Goal: Transaction & Acquisition: Purchase product/service

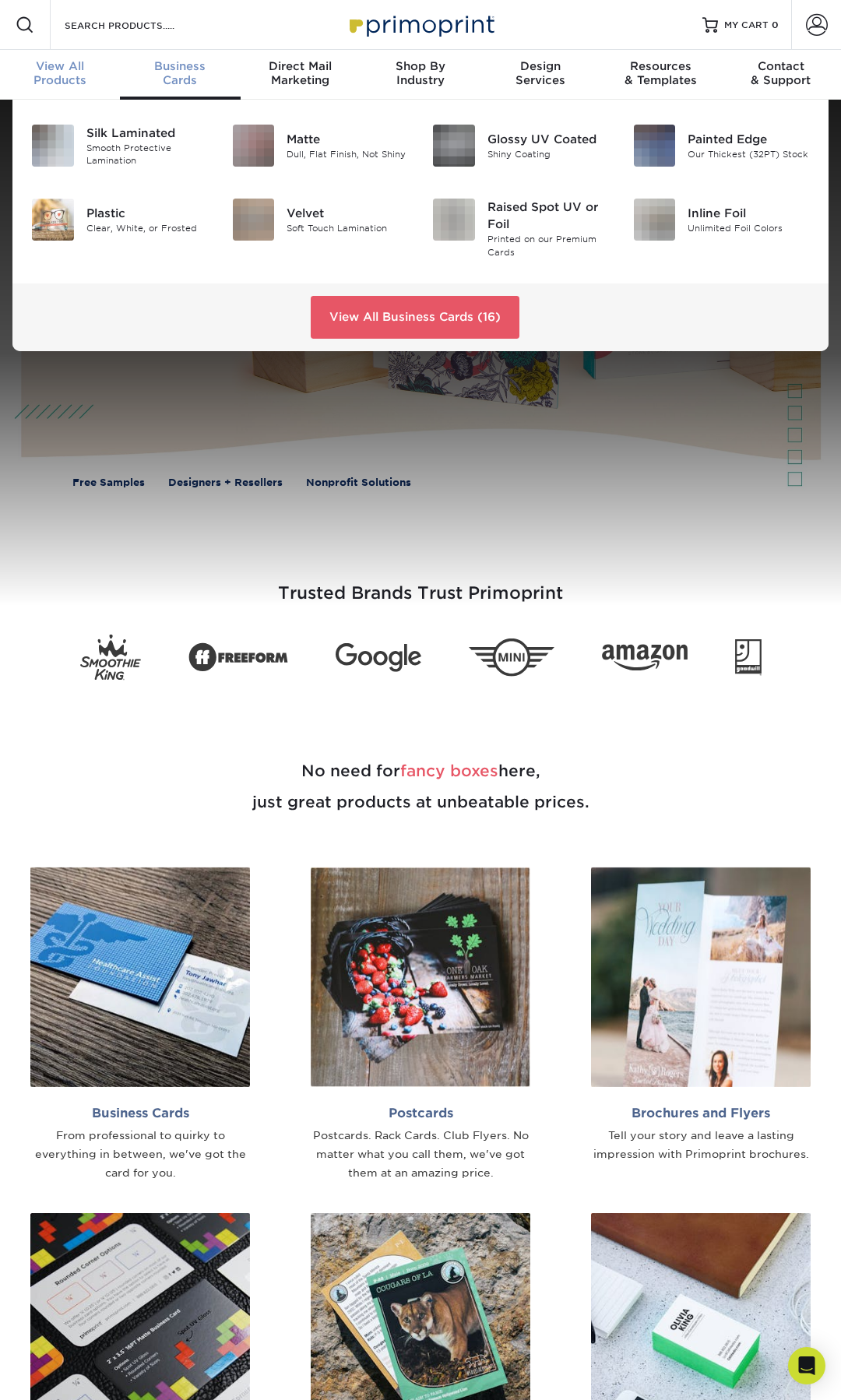
click at [72, 81] on div "View All Products" at bounding box center [60, 73] width 120 height 28
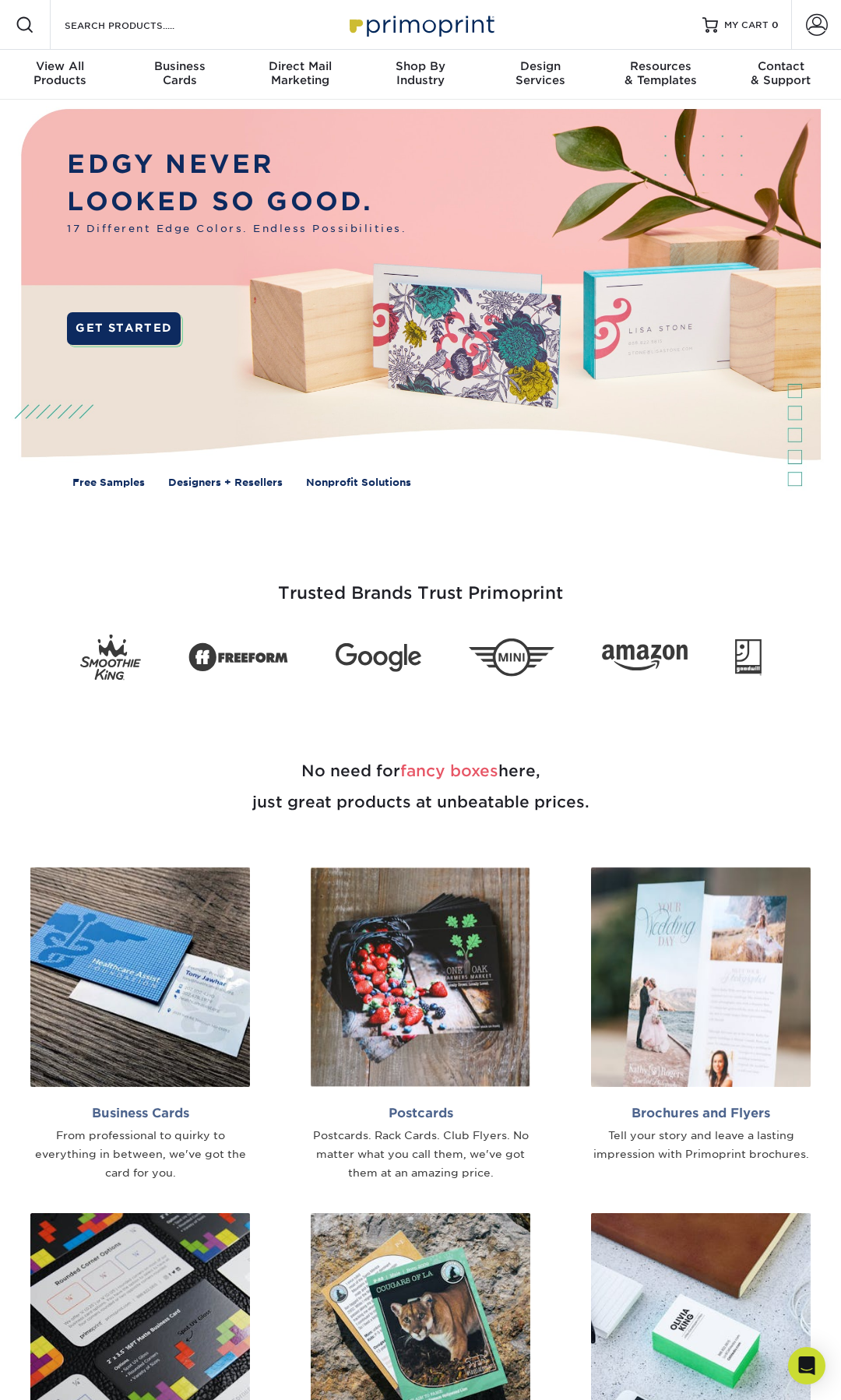
click at [102, 14] on div "Search Products" at bounding box center [133, 25] width 164 height 50
click at [118, 30] on input "Search Products" at bounding box center [139, 25] width 152 height 19
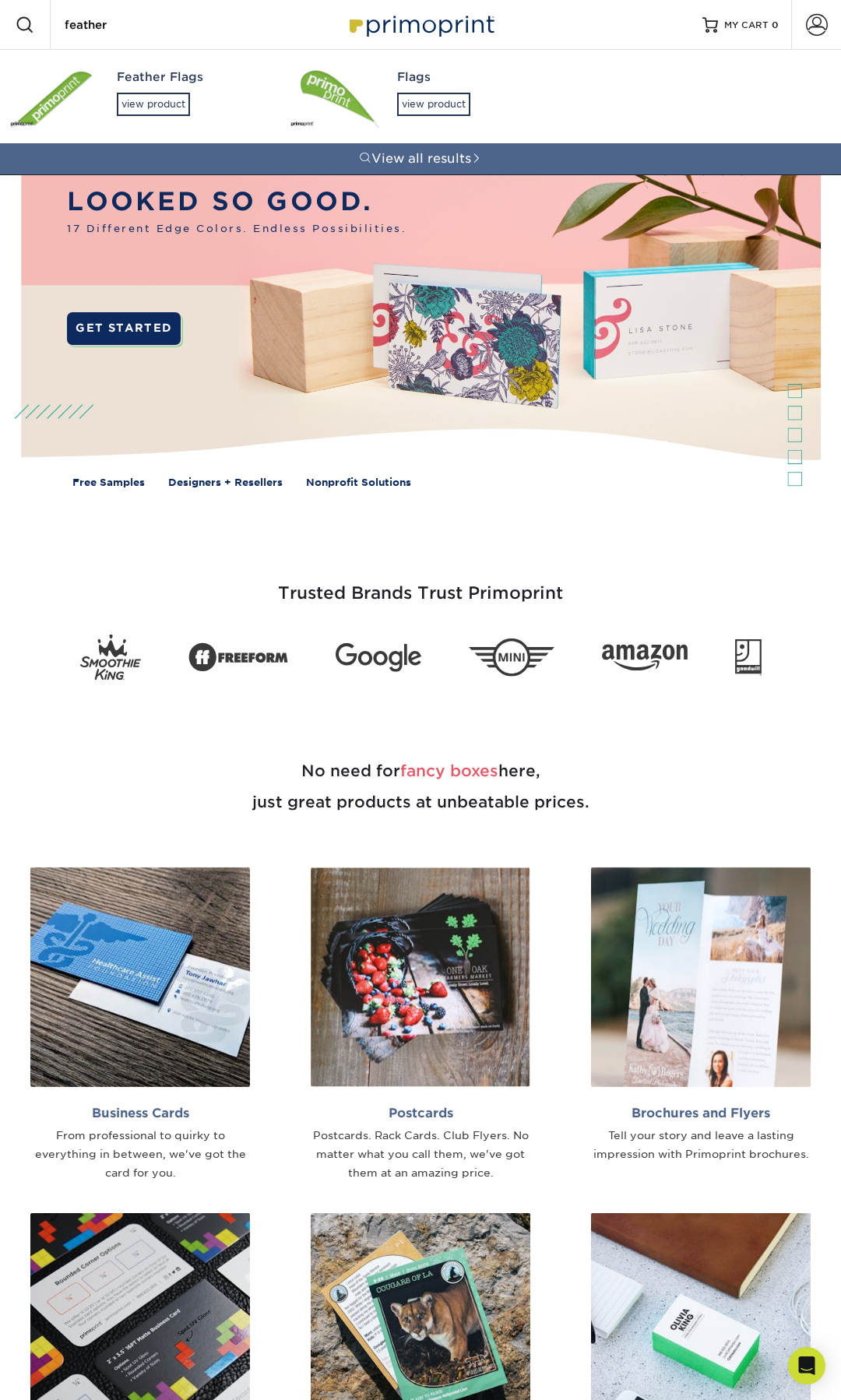
type input "feather"
click at [142, 72] on div "Feather Flags" at bounding box center [189, 77] width 145 height 18
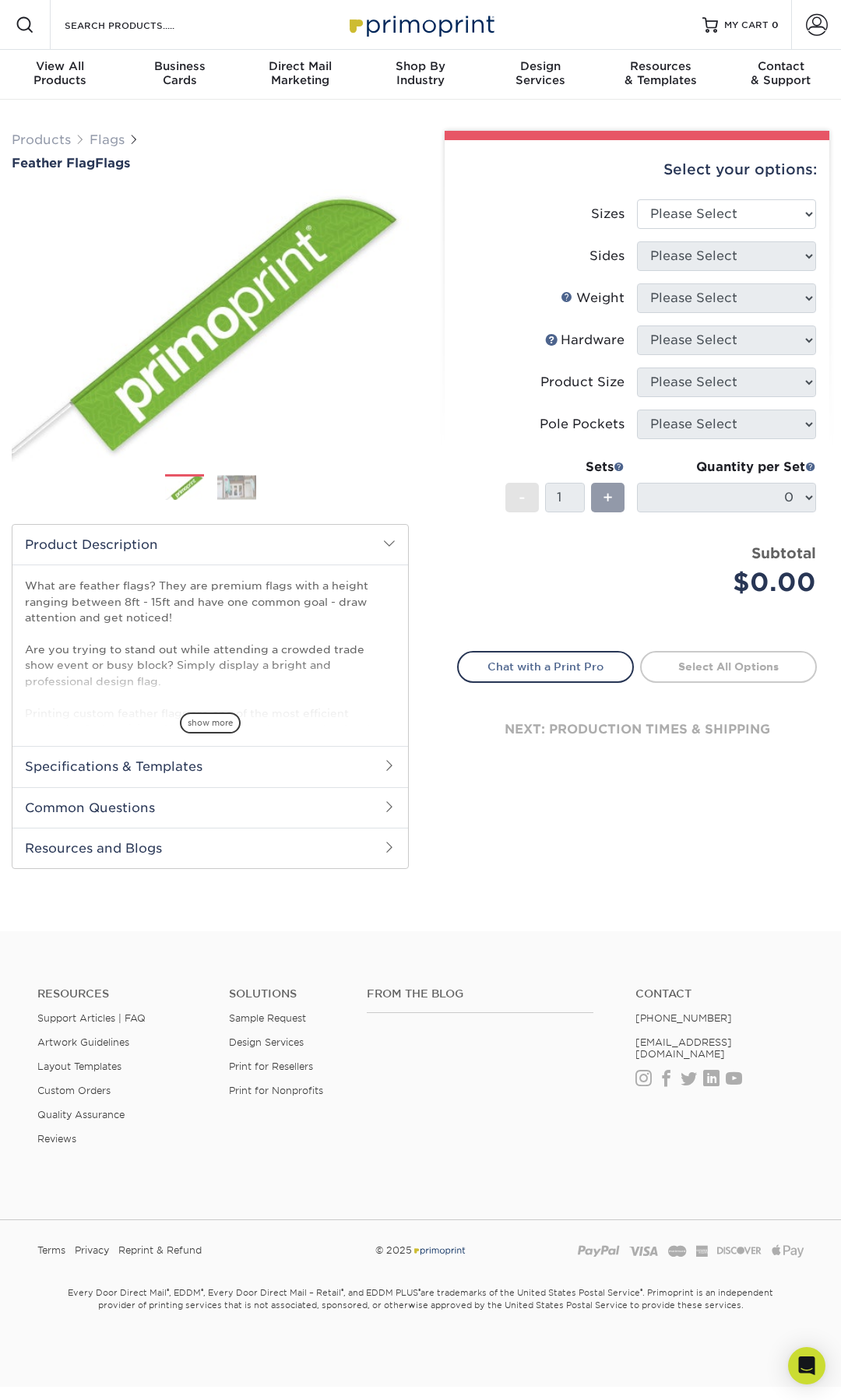
click at [240, 480] on img at bounding box center [237, 487] width 39 height 25
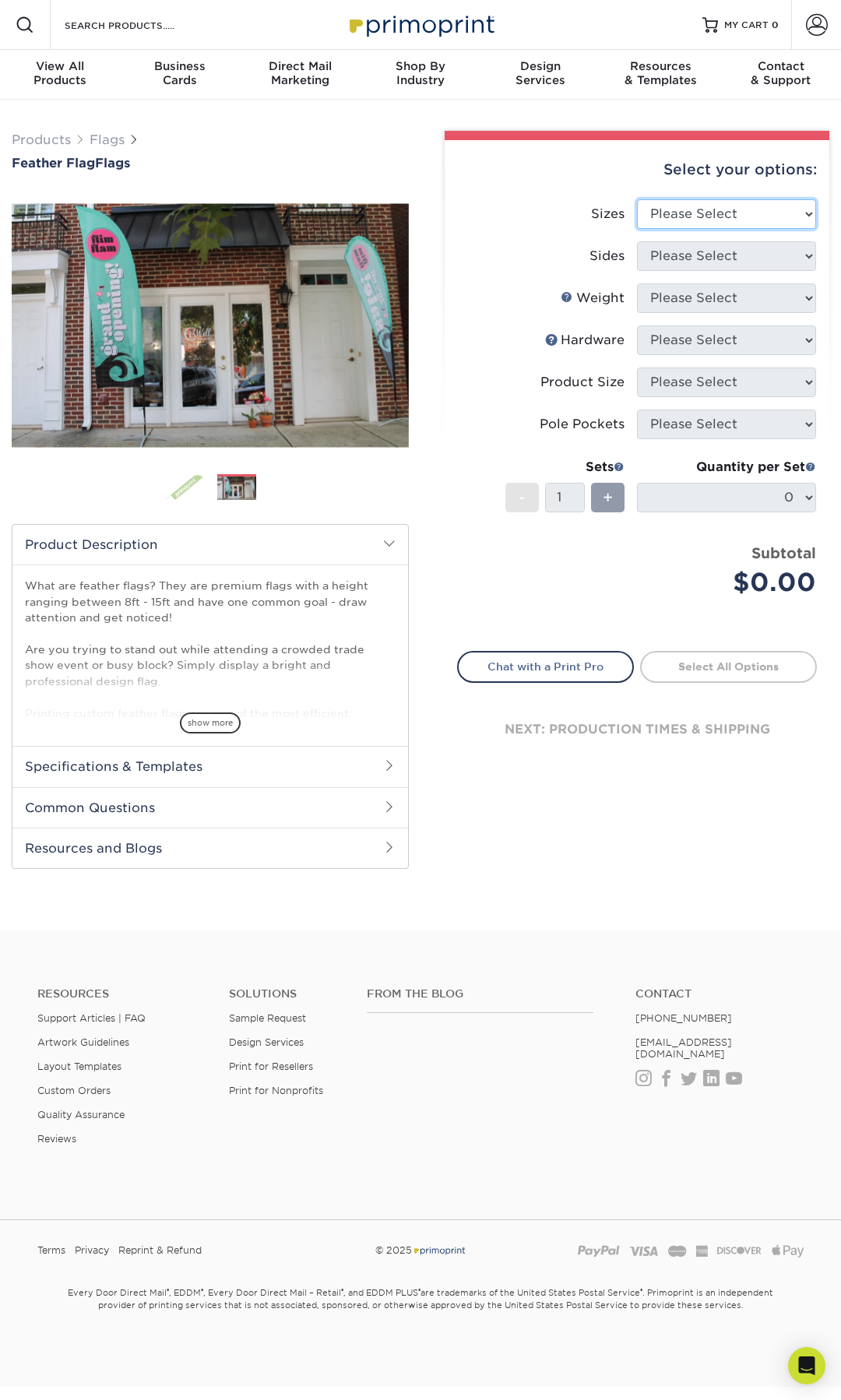
click at [729, 209] on select "Please Select 24" x 36" 24" x 81" 32" x 70" 32" x 99" 32" x 123" 36" x 123" 37"…" at bounding box center [727, 213] width 180 height 30
click at [678, 229] on li "Sizes Please Select 24" x 36" 24" x 81" 32" x 70" 32" x 99" 32" x 123" 36" x 12…" at bounding box center [637, 220] width 358 height 42
click at [694, 222] on select "Please Select 24" x 36" 24" x 81" 32" x 70" 32" x 99" 32" x 123" 36" x 123" 37"…" at bounding box center [727, 213] width 180 height 30
click at [732, 234] on li "Sizes Please Select 24" x 36" 24" x 81" 32" x 70" 32" x 99" 32" x 123" 36" x 12…" at bounding box center [637, 220] width 358 height 42
click at [749, 219] on select "Please Select 24" x 36" 24" x 81" 32" x 70" 32" x 99" 32" x 123" 36" x 123" 37"…" at bounding box center [727, 213] width 180 height 30
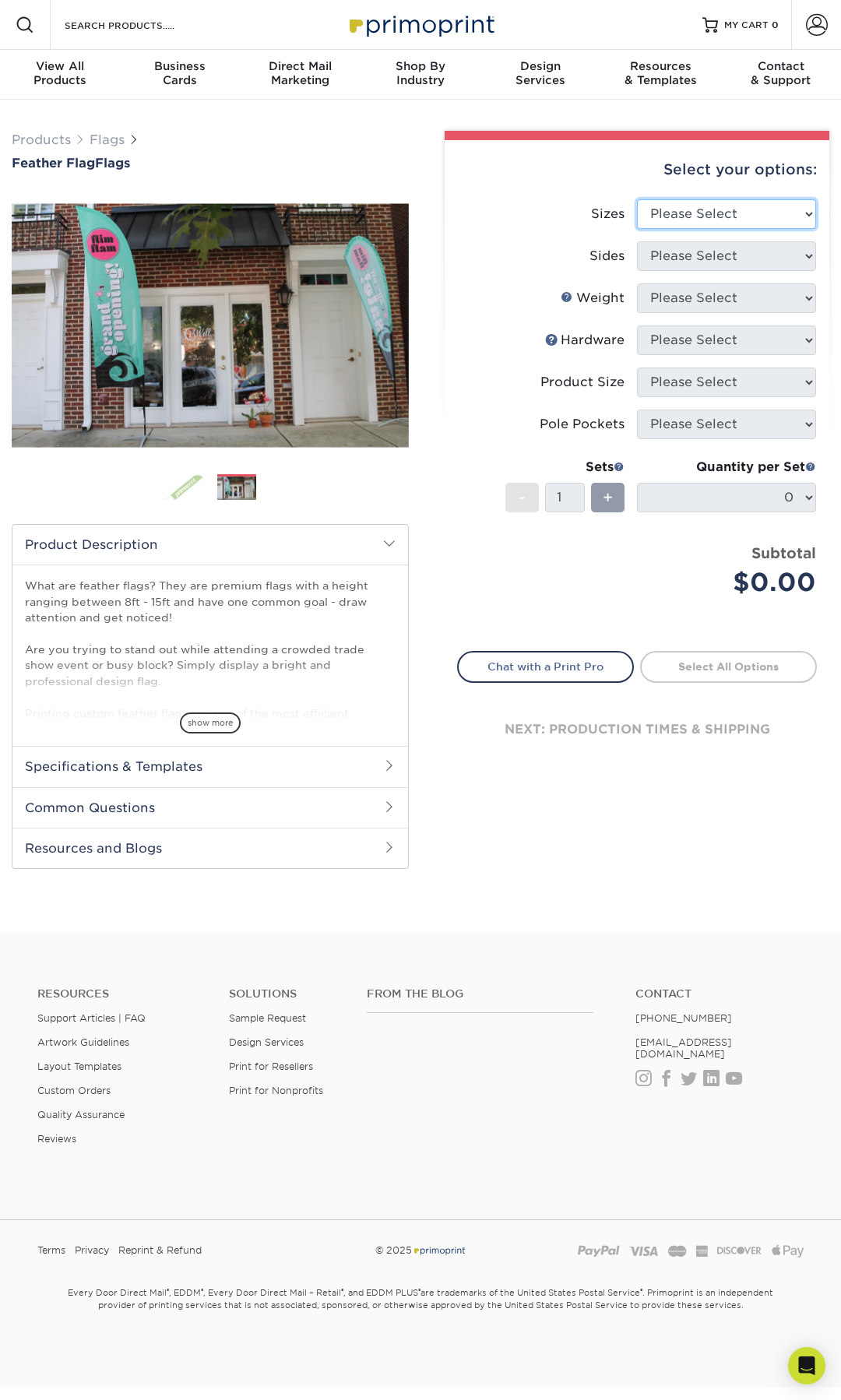
click at [671, 201] on select "Please Select 24" x 36" 24" x 81" 32" x 70" 32" x 99" 32" x 123" 36" x 123" 37"…" at bounding box center [727, 213] width 180 height 30
select select "57.00x142.00"
click at [637, 199] on select "Please Select 24" x 36" 24" x 81" 32" x 70" 32" x 99" 32" x 123" 36" x 123" 37"…" at bounding box center [727, 213] width 180 height 30
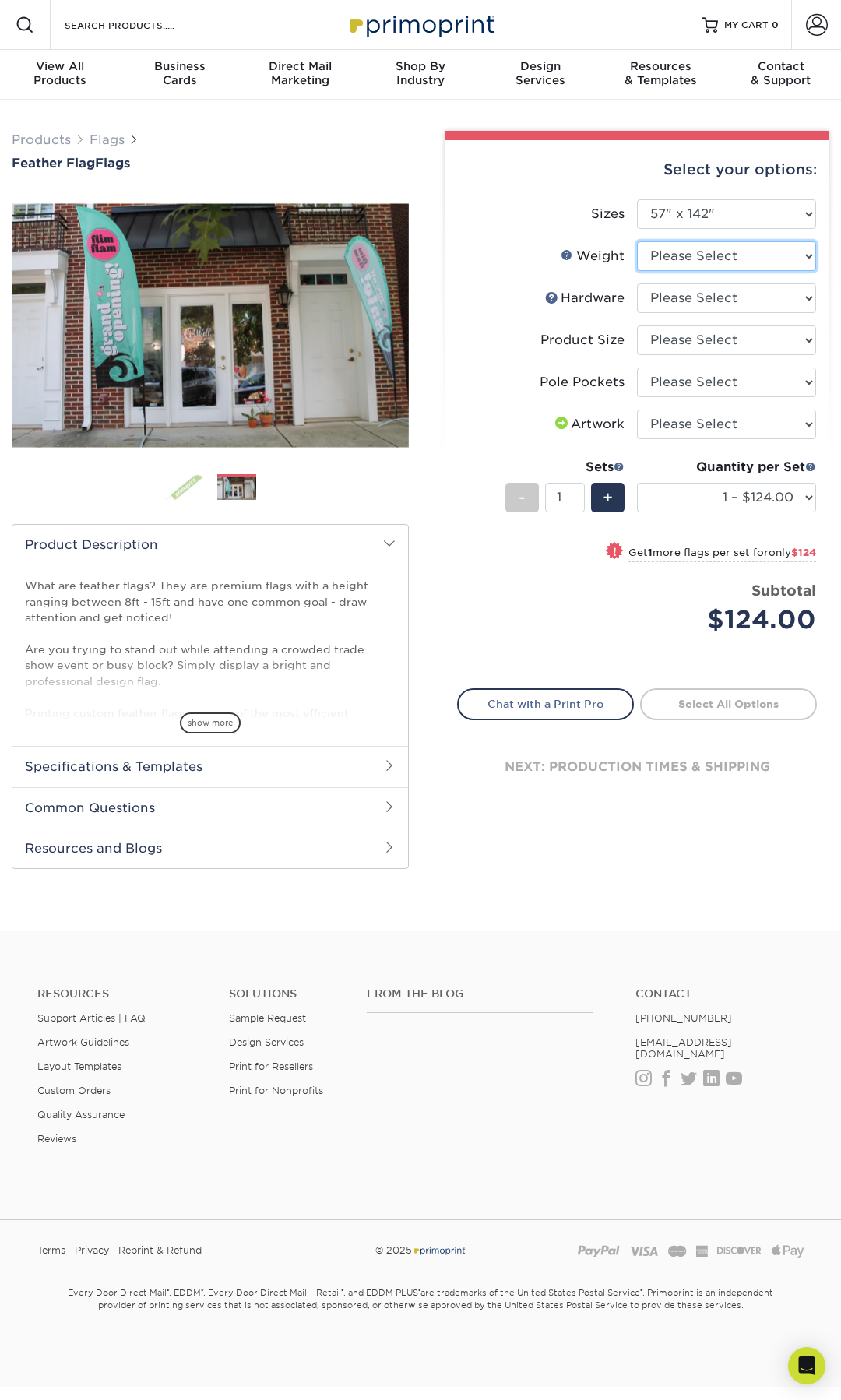
click at [733, 258] on select "Please Select 3OZPOLY" at bounding box center [727, 256] width 180 height 30
select select "3OZPOLY"
click at [637, 241] on select "Please Select 3OZPOLY" at bounding box center [727, 256] width 180 height 30
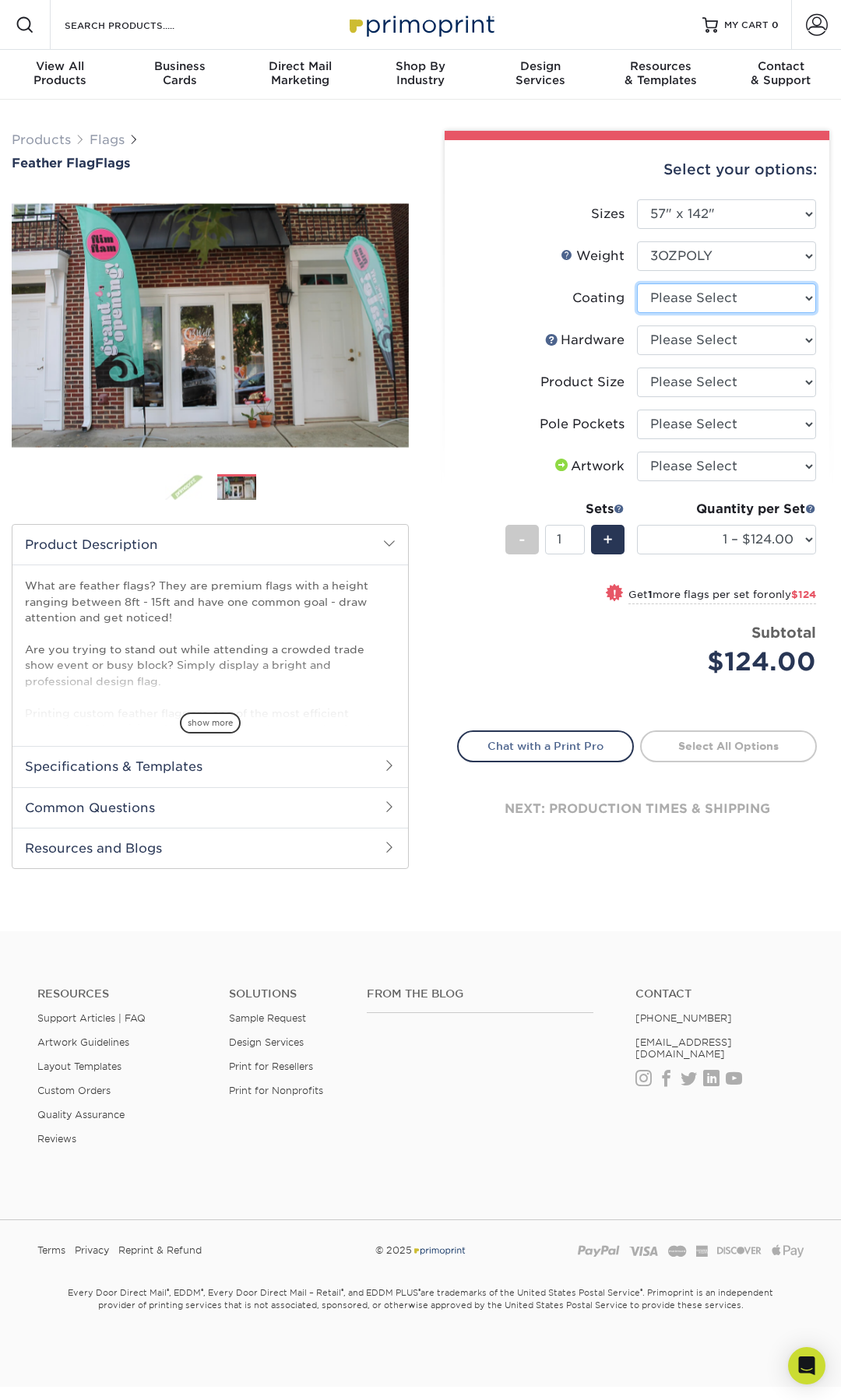
click at [732, 293] on select at bounding box center [727, 298] width 180 height 30
click at [689, 310] on select at bounding box center [727, 298] width 180 height 30
select select "3e7618de-abca-4bda-9f97-8b9129e913d8"
click at [637, 284] on select at bounding box center [727, 298] width 180 height 30
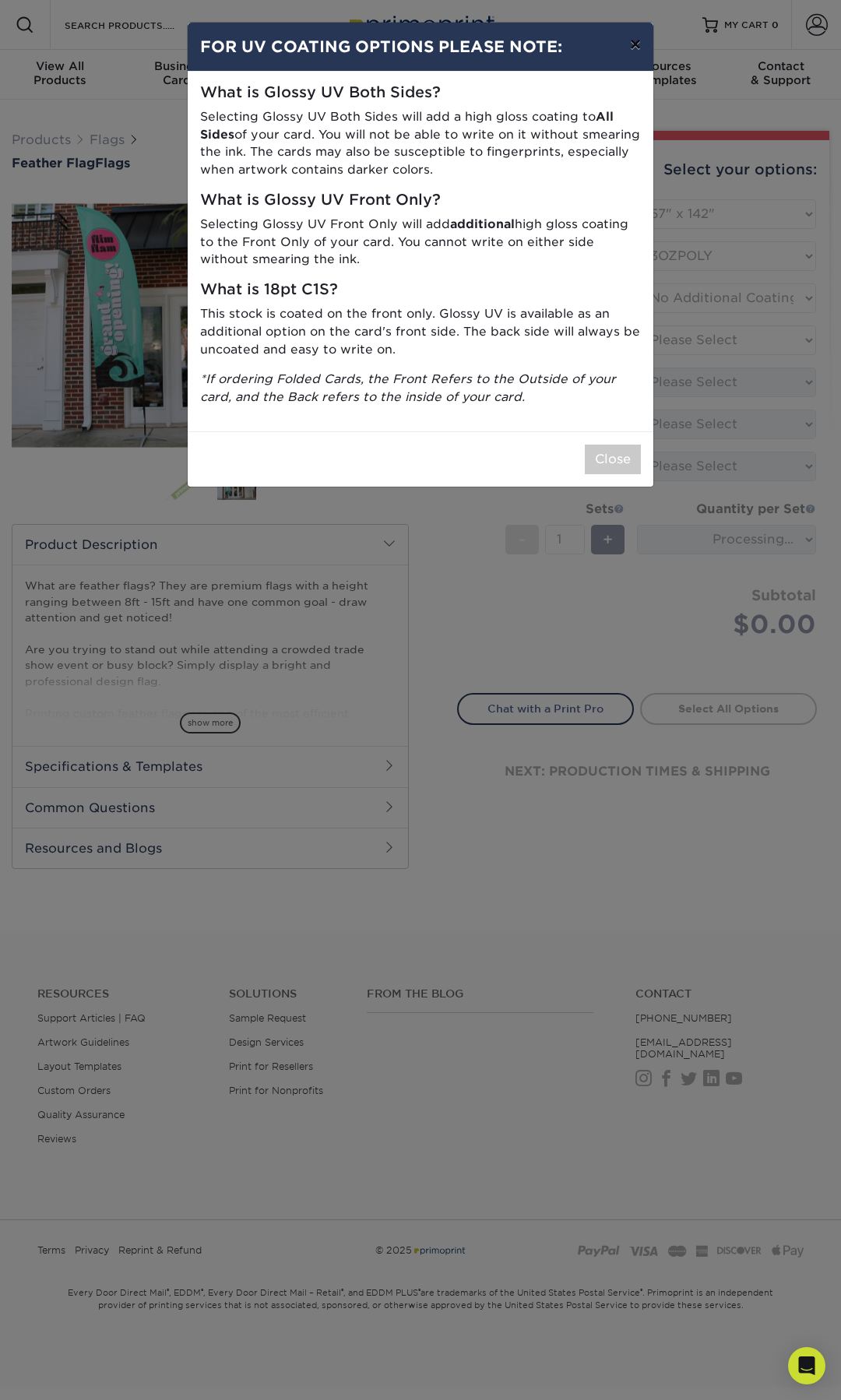
click at [631, 46] on button "×" at bounding box center [635, 45] width 36 height 44
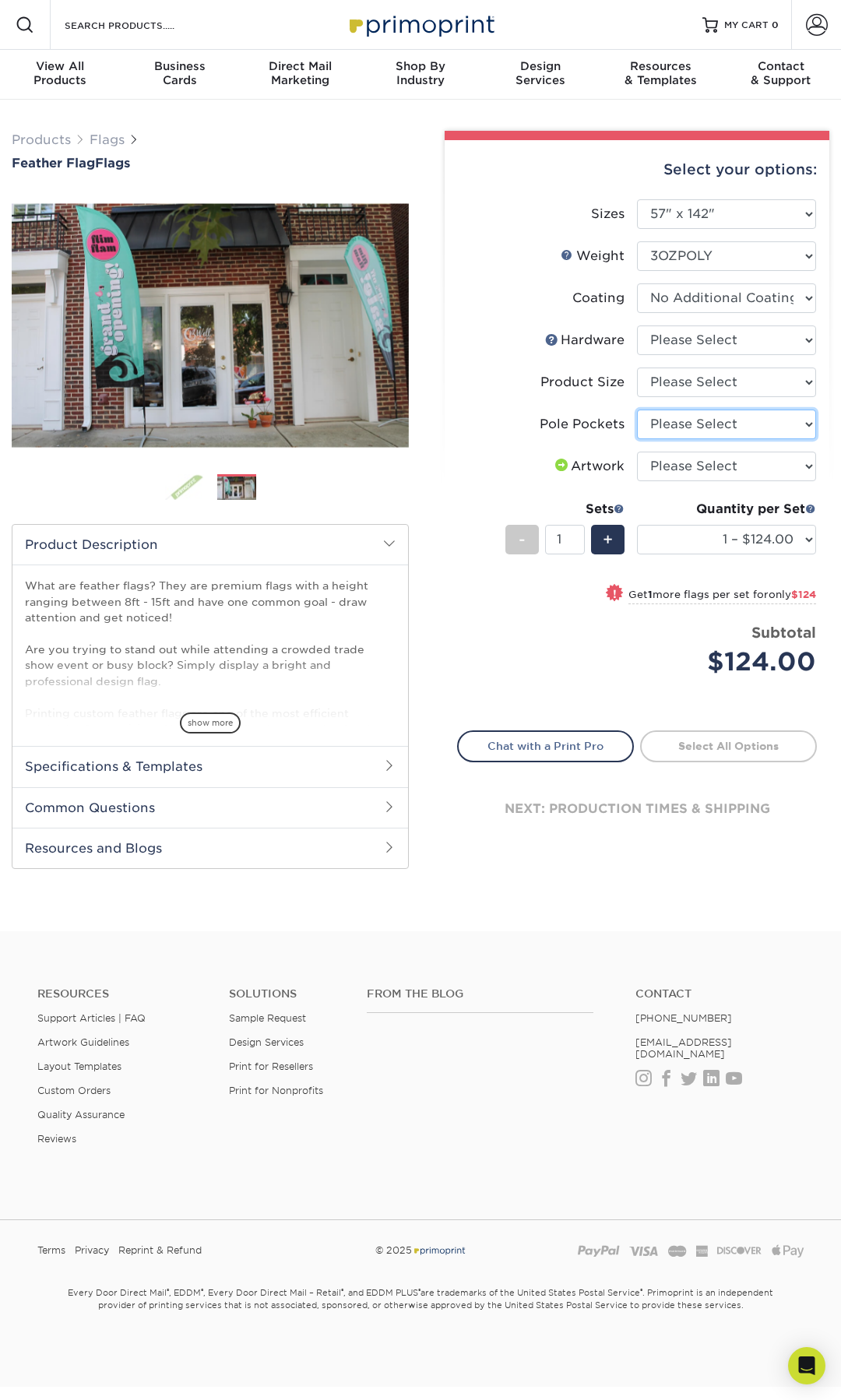
click at [728, 427] on select "Please Select Pole Pocket on Left Pole Pocket on Right" at bounding box center [727, 424] width 180 height 30
click at [738, 335] on select "Please Select 14ft Indoor Cross Base 14ft Outdoor Ground Stake None (Pole Not I…" at bounding box center [727, 340] width 180 height 30
click at [637, 326] on select "Please Select 14ft Indoor Cross Base 14ft Outdoor Ground Stake None (Pole Not I…" at bounding box center [727, 340] width 180 height 30
click at [710, 339] on select "Please Select 14ft Indoor Cross Base 14ft Outdoor Ground Stake None (Pole Not I…" at bounding box center [727, 340] width 180 height 30
click at [637, 326] on select "Please Select 14ft Indoor Cross Base 14ft Outdoor Ground Stake None (Pole Not I…" at bounding box center [727, 340] width 180 height 30
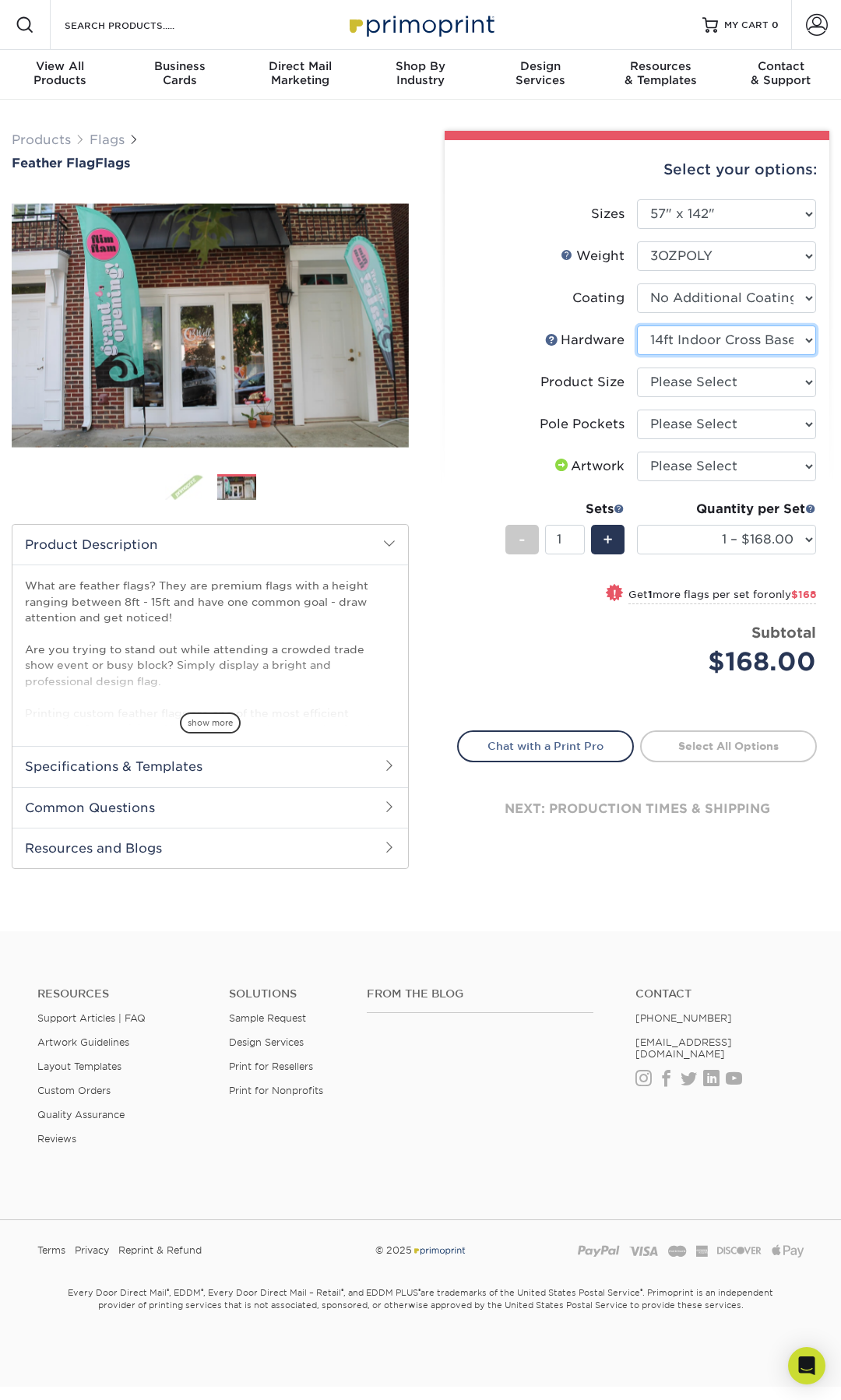
click at [750, 343] on select "Please Select 14ft Indoor Cross Base 14ft Outdoor Ground Stake None (Pole Not I…" at bounding box center [727, 340] width 180 height 30
select select "e0cd107b-dce6-4795-b045-0047b043af06"
click at [637, 326] on select "Please Select 14ft Indoor Cross Base 14ft Outdoor Ground Stake None (Pole Not I…" at bounding box center [727, 340] width 180 height 30
click at [761, 305] on select at bounding box center [727, 298] width 180 height 30
click at [682, 378] on select "Please Select 14ft" at bounding box center [727, 382] width 180 height 30
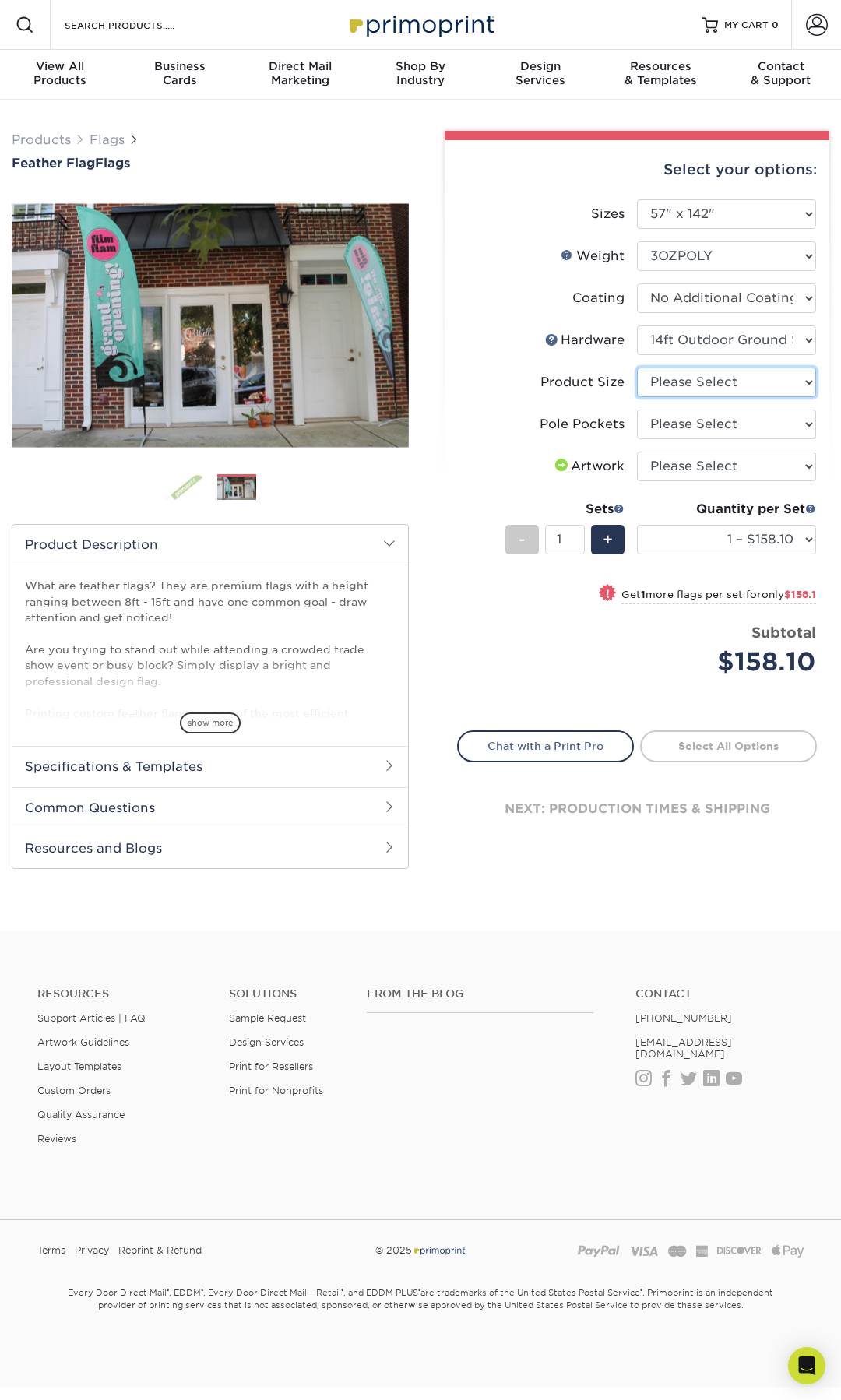
select select "cc5a77e8-ed58-4422-bbca-61734cf90f29"
click at [637, 367] on select "Please Select 14ft" at bounding box center [727, 382] width 180 height 30
click at [702, 424] on select "Please Select Pole Pocket on Left Pole Pocket on Right" at bounding box center [727, 424] width 180 height 30
click at [218, 758] on h2 "Specifications & Templates" at bounding box center [210, 766] width 396 height 41
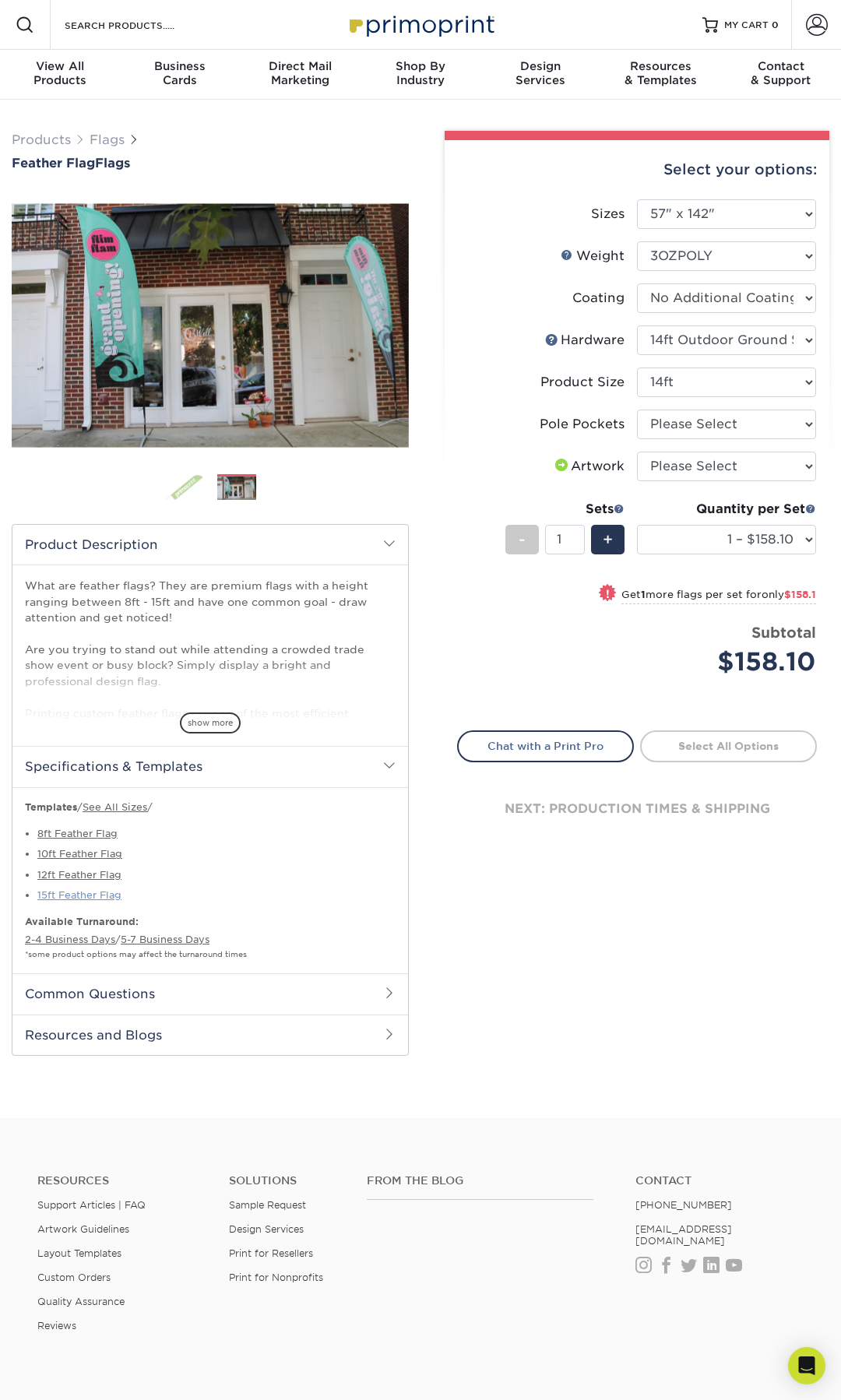
click at [100, 894] on link "15ft Feather Flag" at bounding box center [79, 896] width 84 height 12
click at [525, 630] on div "Price per set $158.10" at bounding box center [548, 652] width 180 height 59
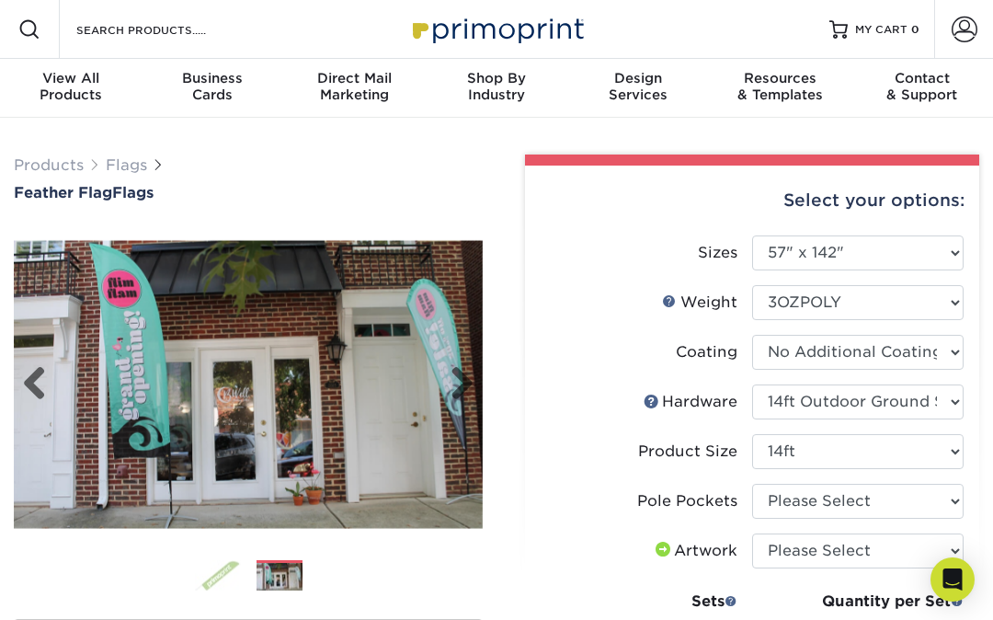
click at [339, 486] on img at bounding box center [248, 385] width 469 height 288
click at [458, 370] on link "Next" at bounding box center [455, 384] width 37 height 37
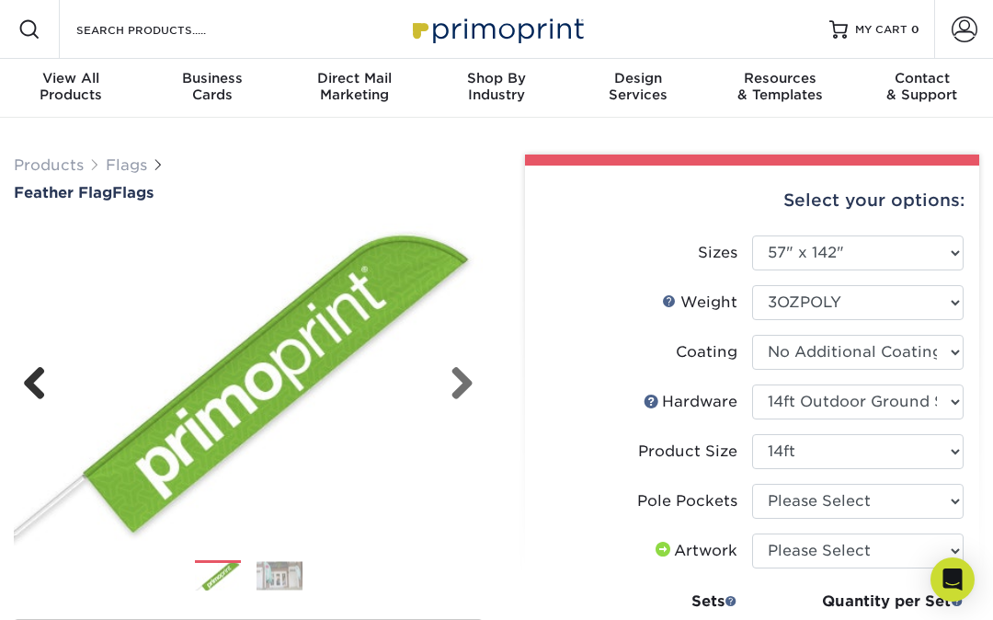
click at [36, 399] on link "Previous" at bounding box center [41, 384] width 37 height 37
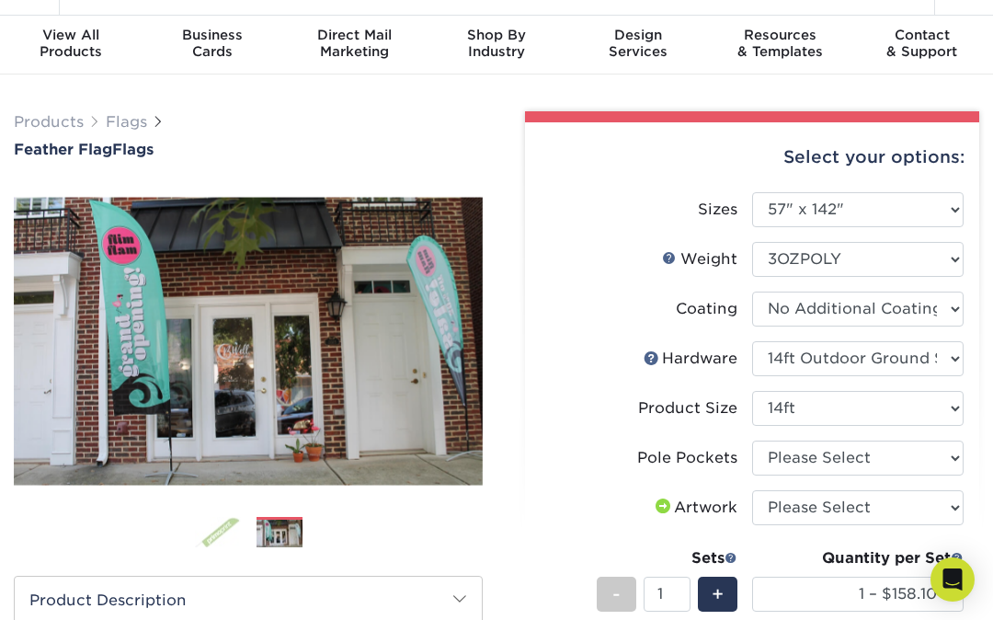
scroll to position [44, 0]
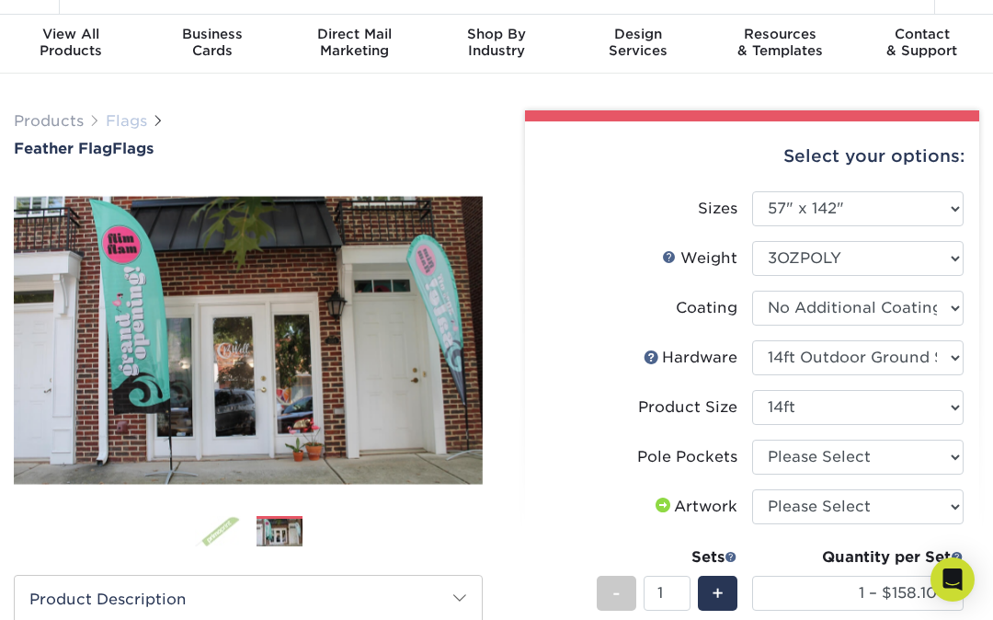
click at [121, 121] on link "Flags" at bounding box center [126, 120] width 41 height 17
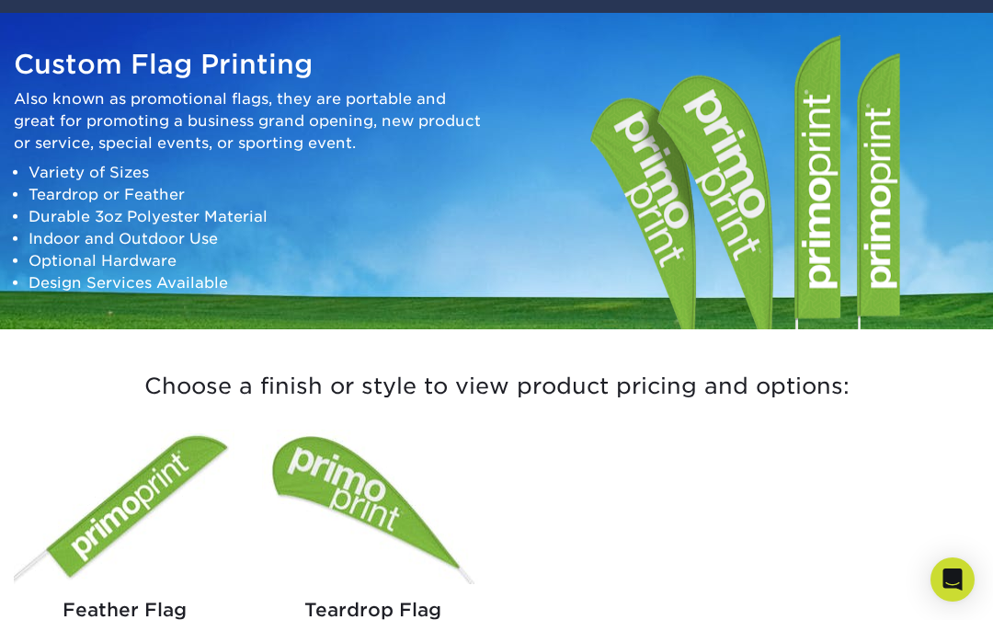
scroll to position [163, 0]
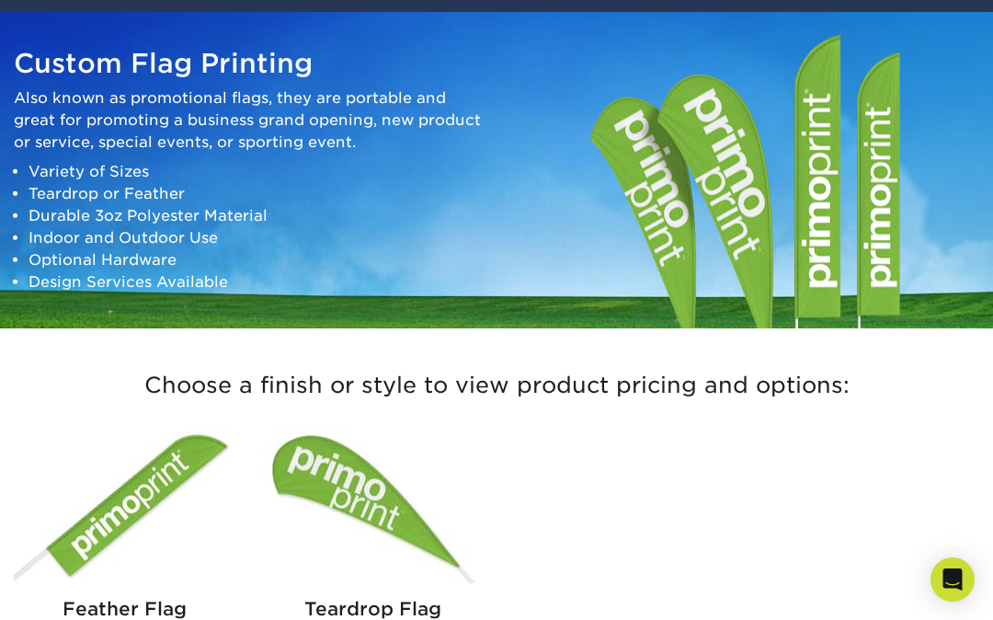
click at [123, 474] on img at bounding box center [124, 506] width 221 height 155
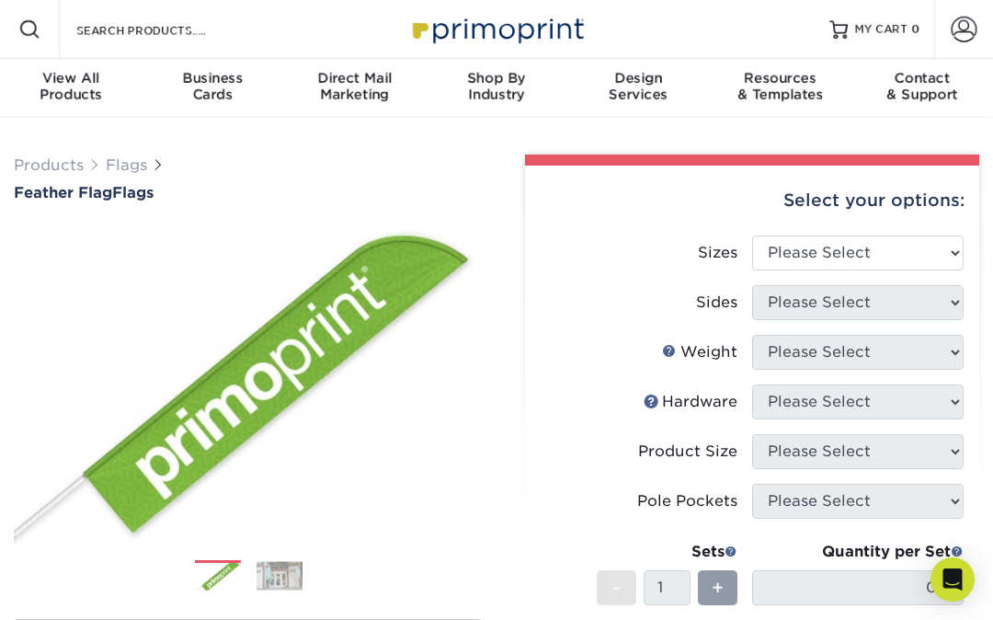
click at [284, 579] on img at bounding box center [280, 575] width 46 height 29
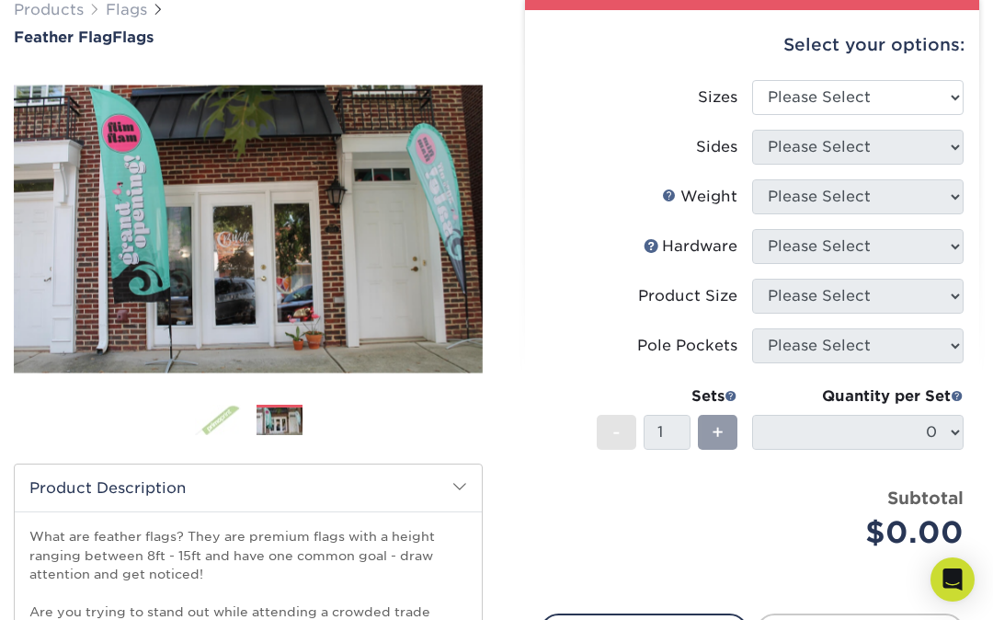
scroll to position [156, 0]
